Goal: Information Seeking & Learning: Learn about a topic

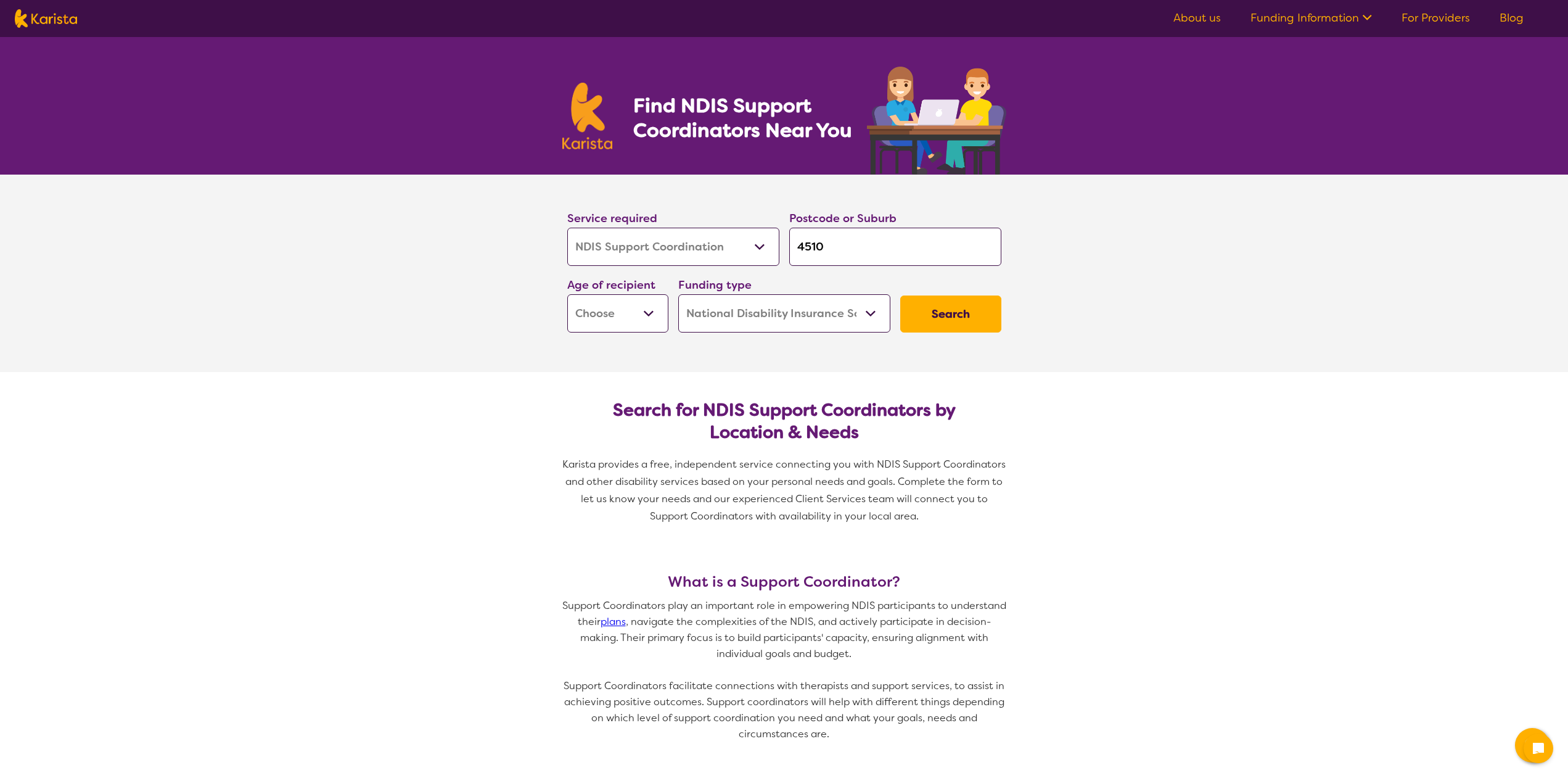
select select "NDIS Support Coordination"
select select "NDIS"
select select "NDIS Support Coordination"
select select "NDIS"
select select "EC"
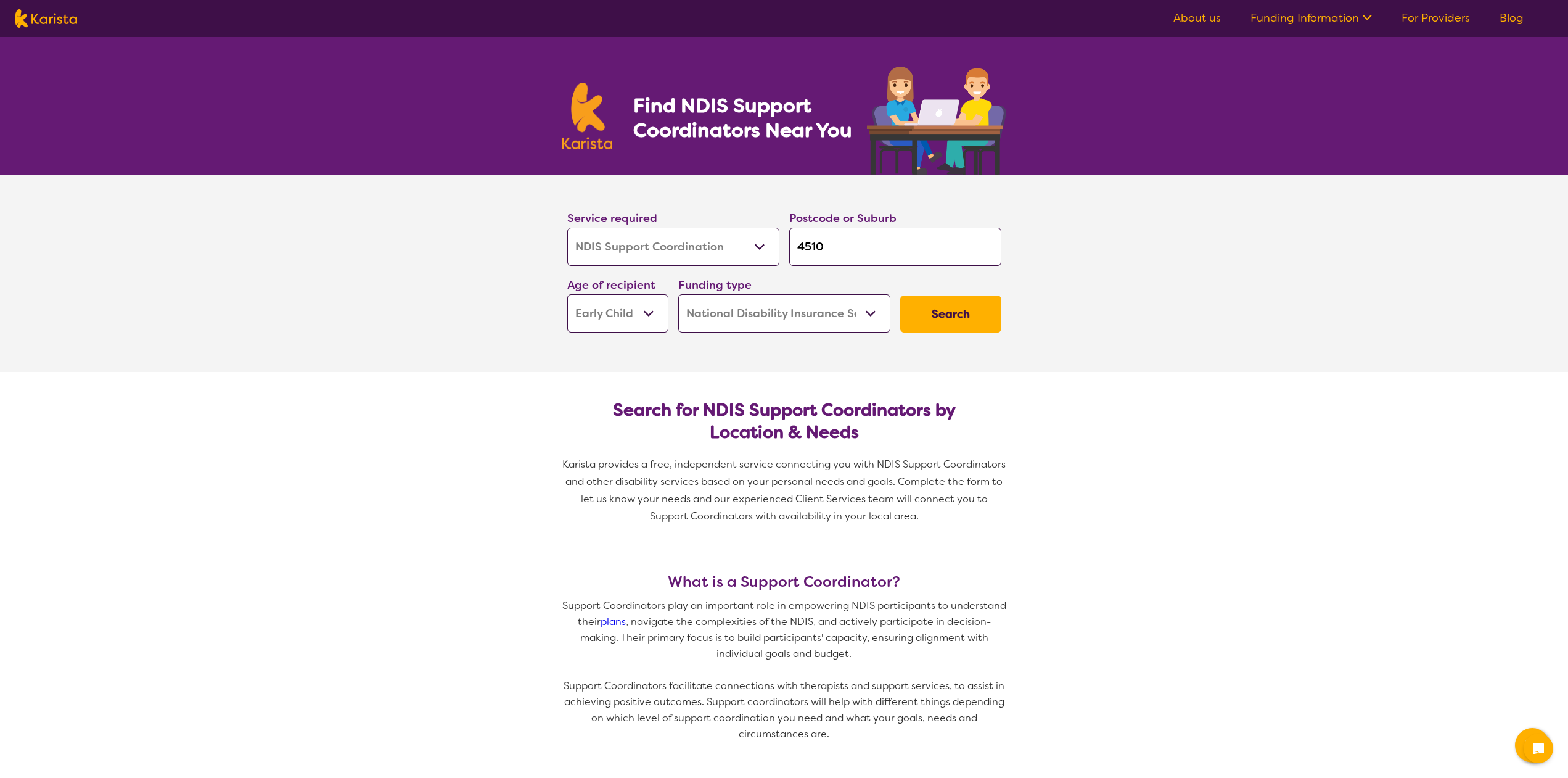
click option "Early Childhood - 0 to 9" at bounding box center [0, 0] width 0 height 0
select select "EC"
click at [567, 294] on select "Early Childhood - 0 to 9 Child - 10 to 11 Adolescent - 12 to 17 Adult - 18 to 6…" at bounding box center [617, 313] width 101 height 39
select select "CH"
click option "Child - 10 to 11" at bounding box center [0, 0] width 0 height 0
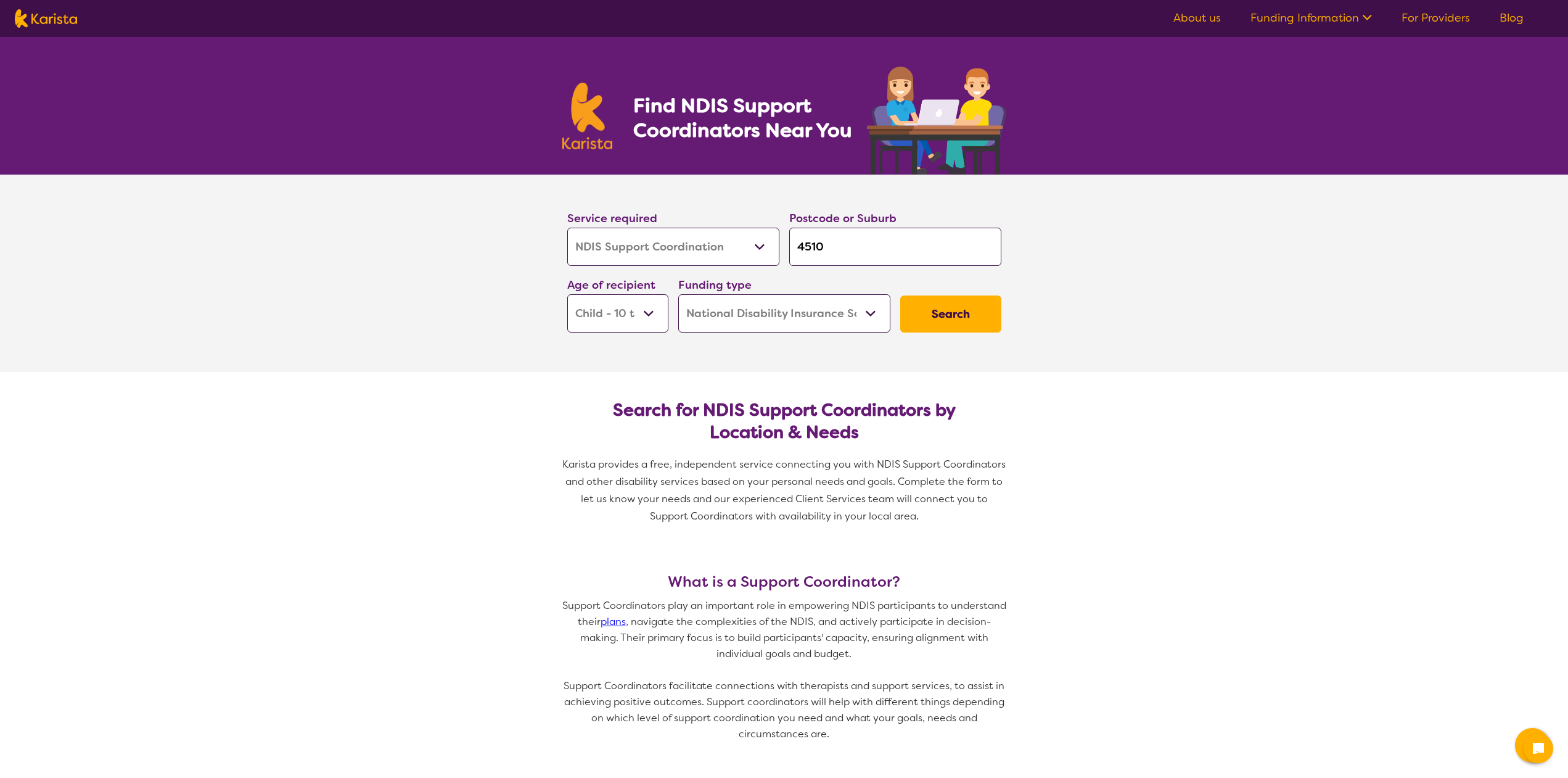
select select "CH"
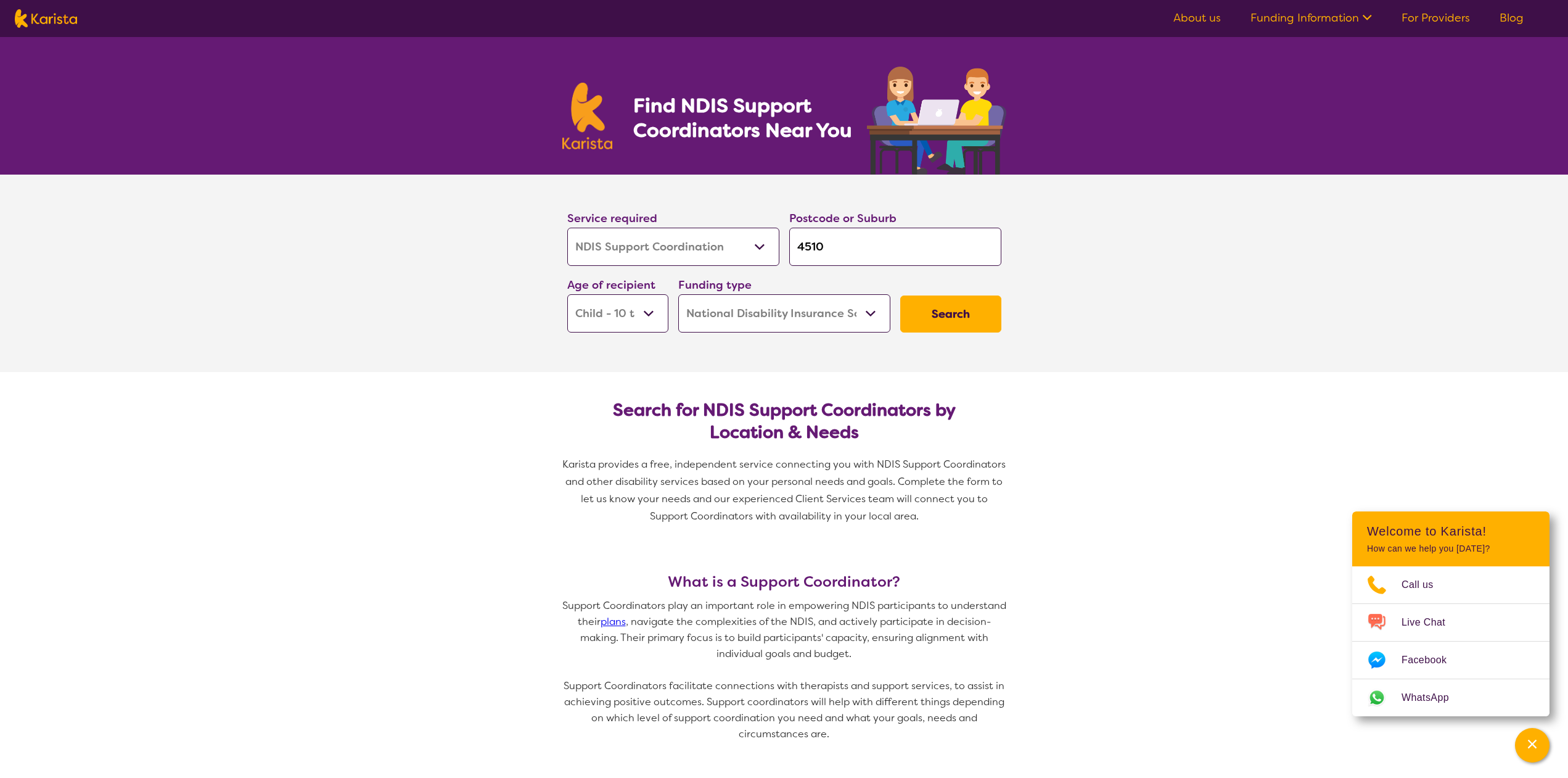
click at [679, 294] on select "Home Care Package (HCP) National Disability Insurance Scheme (NDIS) I don't know" at bounding box center [784, 313] width 212 height 39
click at [812, 315] on select "Home Care Package (HCP) National Disability Insurance Scheme (NDIS) I don't know" at bounding box center [784, 313] width 212 height 39
click at [925, 317] on button "Search" at bounding box center [950, 313] width 101 height 37
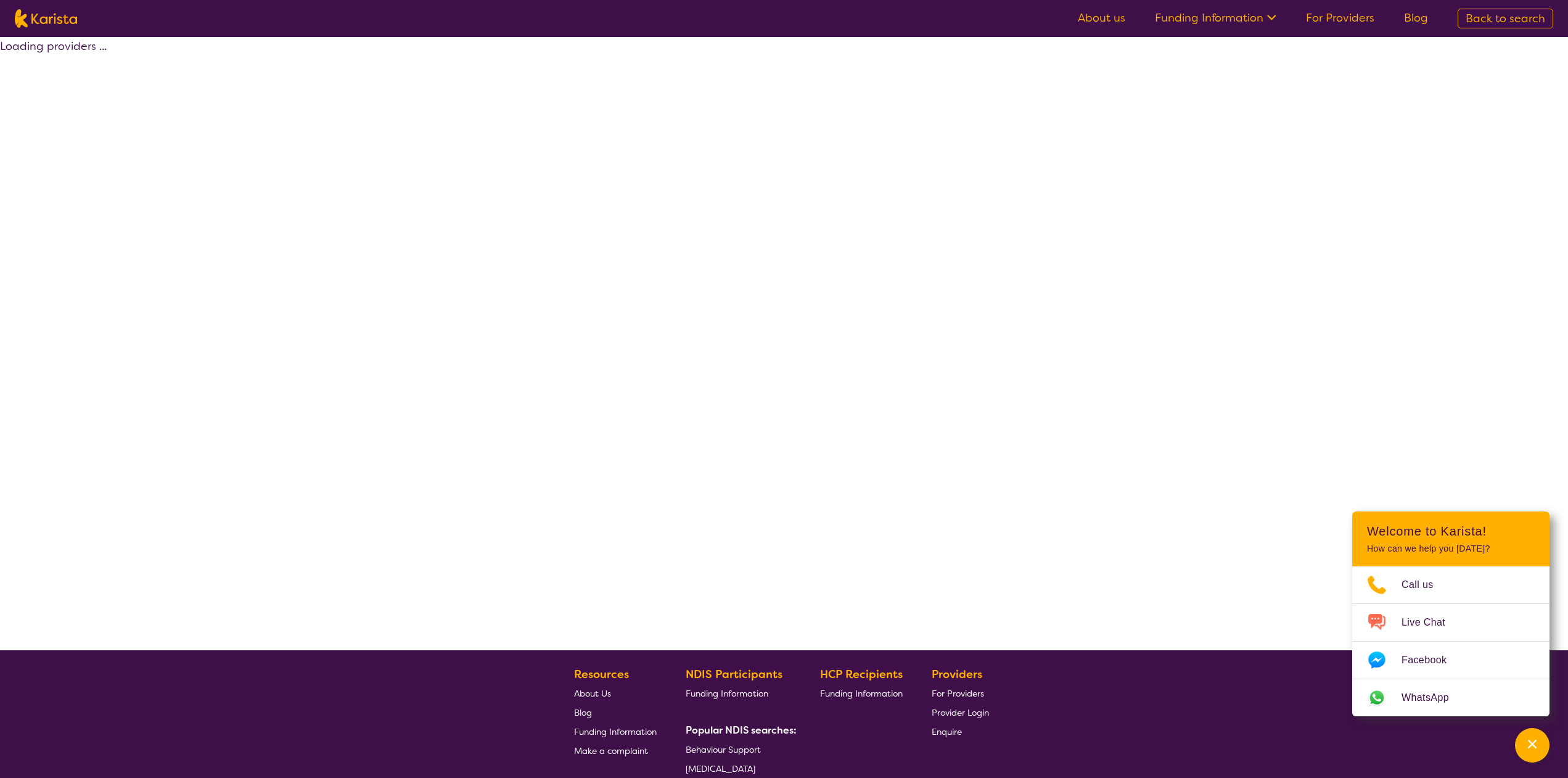
select select "NDIS"
select select "NDIS Support Coordination"
select select "CH"
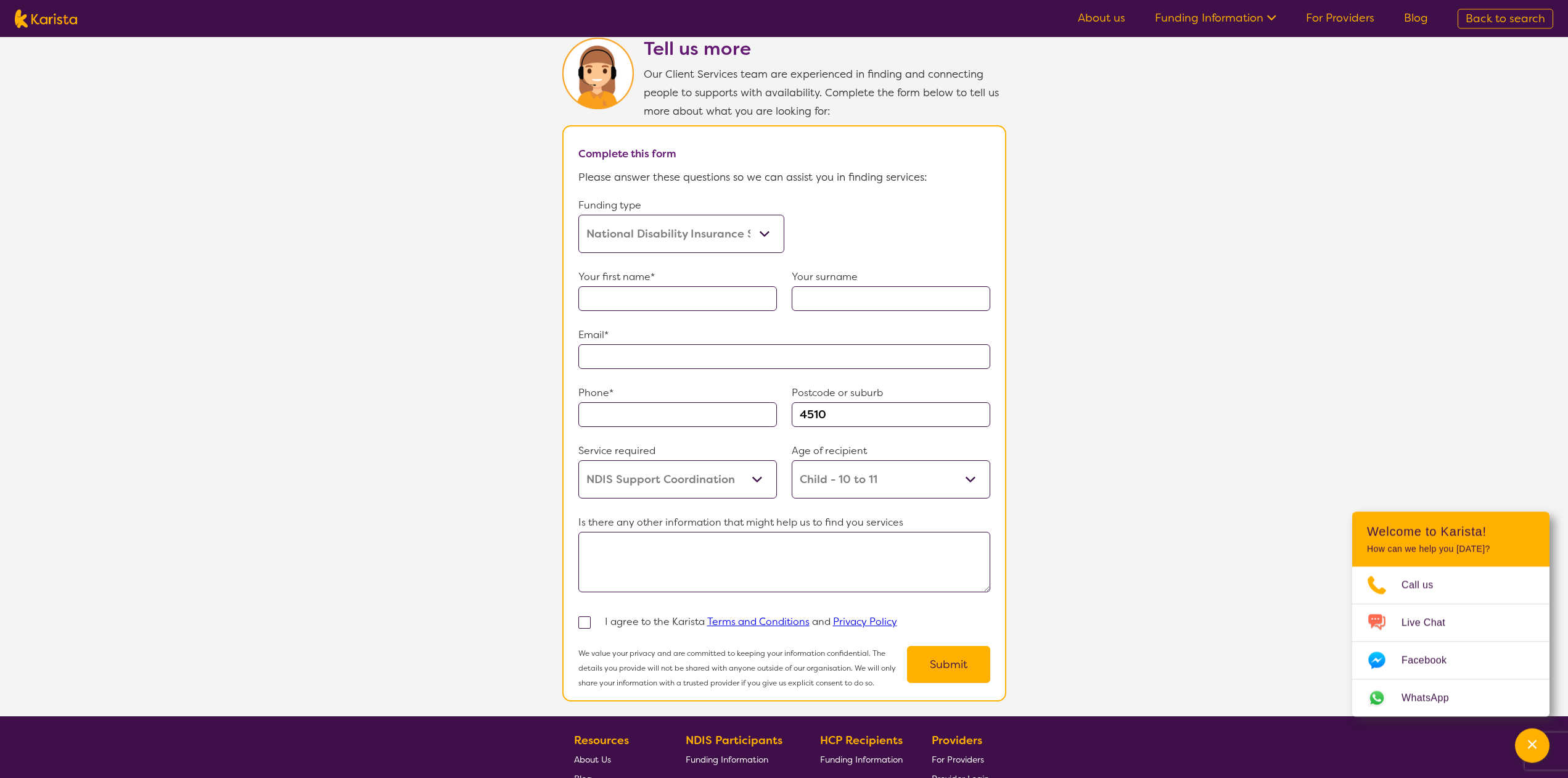
scroll to position [755, 0]
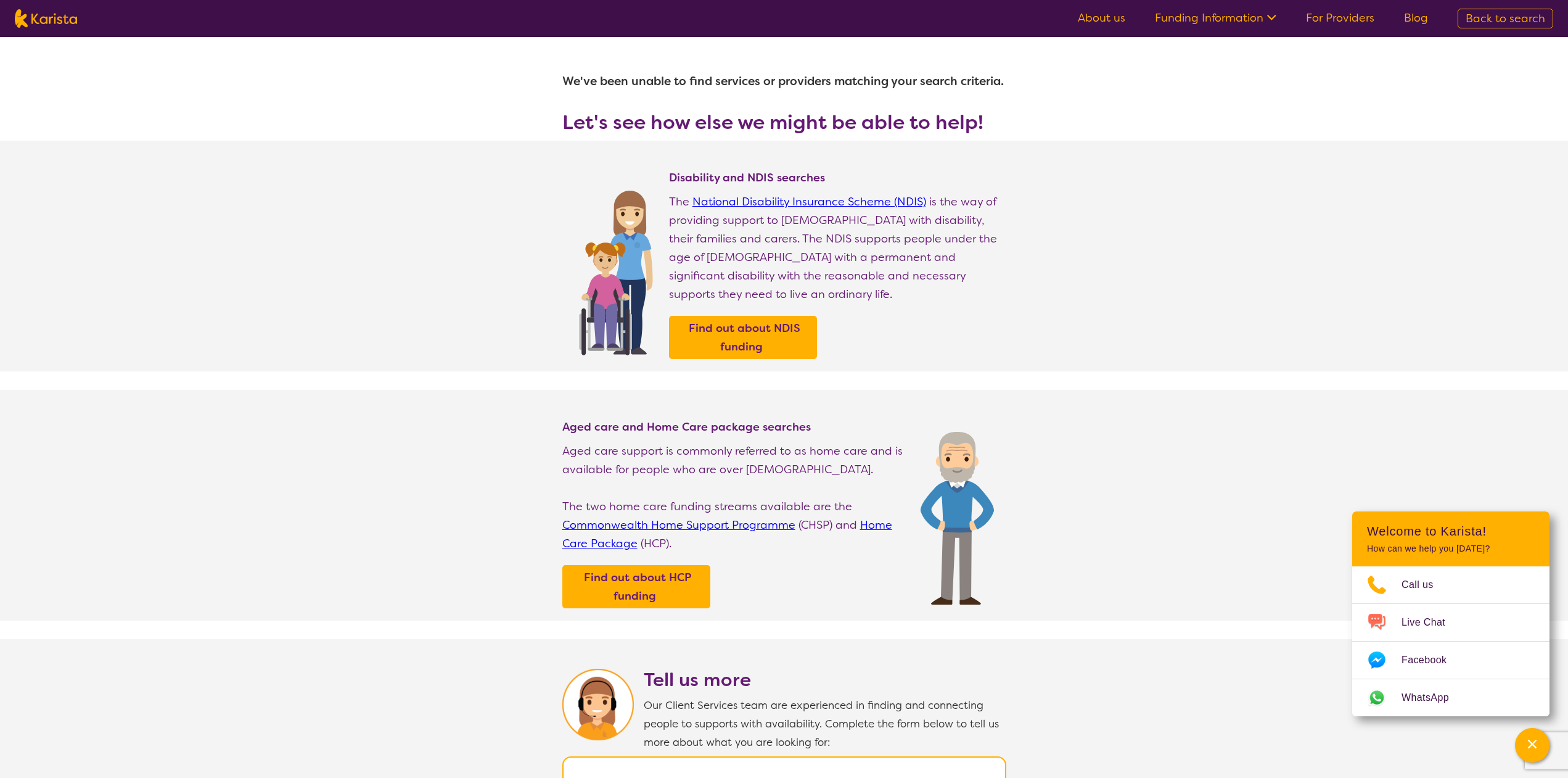
select select "NDIS Support Coordination"
select select "CH"
select select "NDIS"
select select "NDIS Support Coordination"
select select "CH"
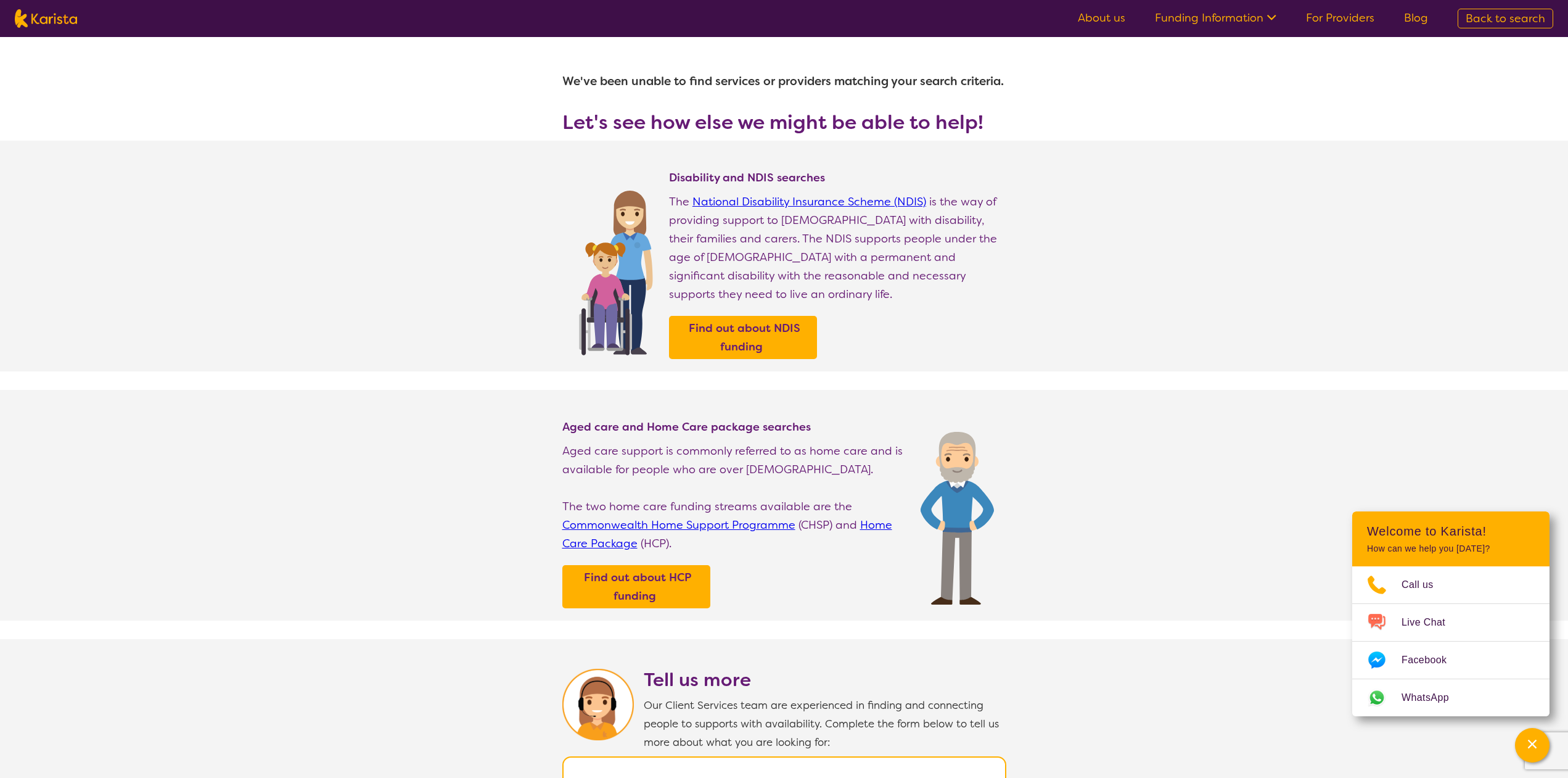
select select "NDIS"
